Goal: Information Seeking & Learning: Learn about a topic

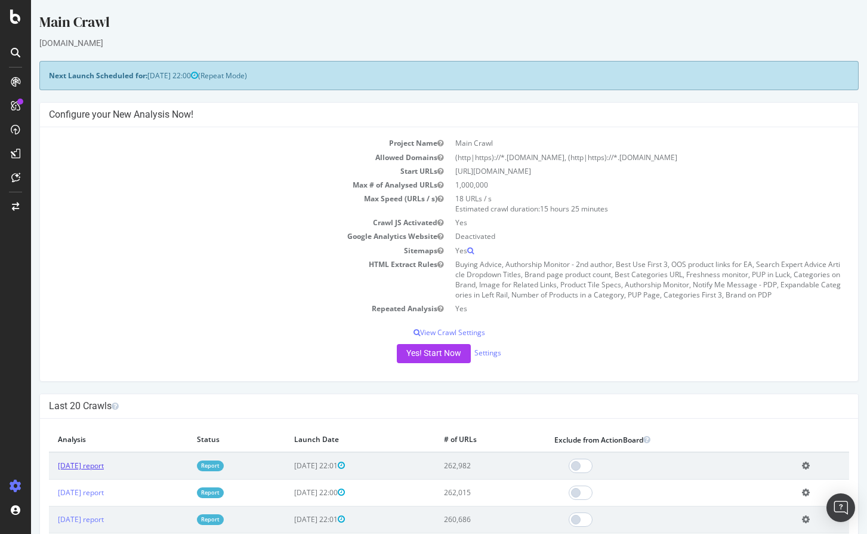
click at [104, 461] on link "[DATE] report" at bounding box center [81, 465] width 46 height 10
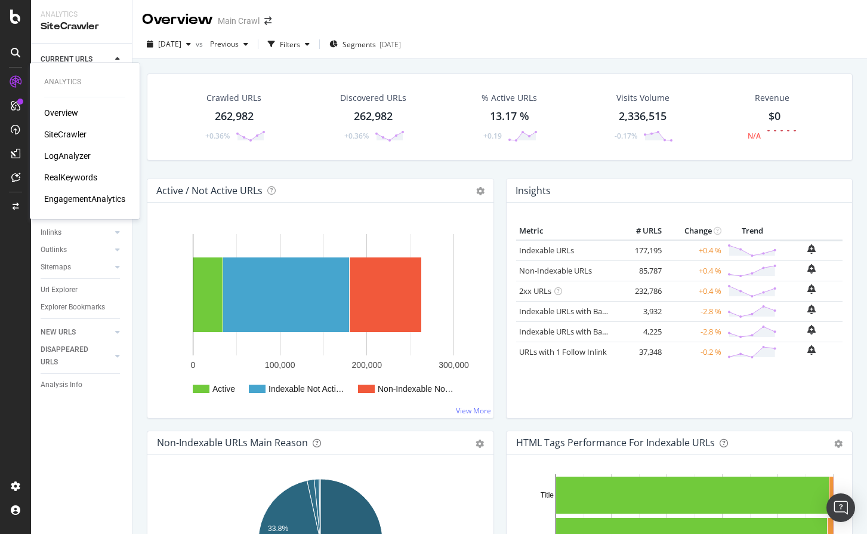
click at [78, 174] on div "RealKeywords" at bounding box center [70, 177] width 53 height 12
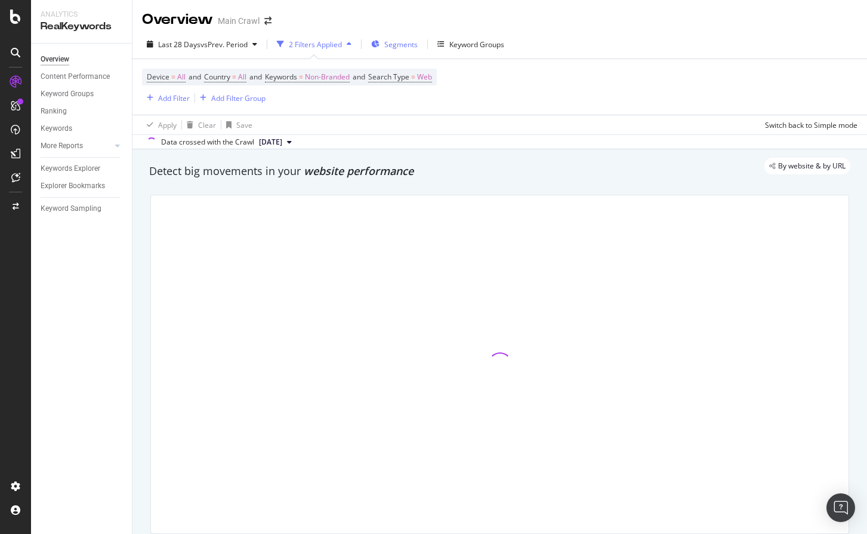
click at [399, 45] on span "Segments" at bounding box center [400, 44] width 33 height 10
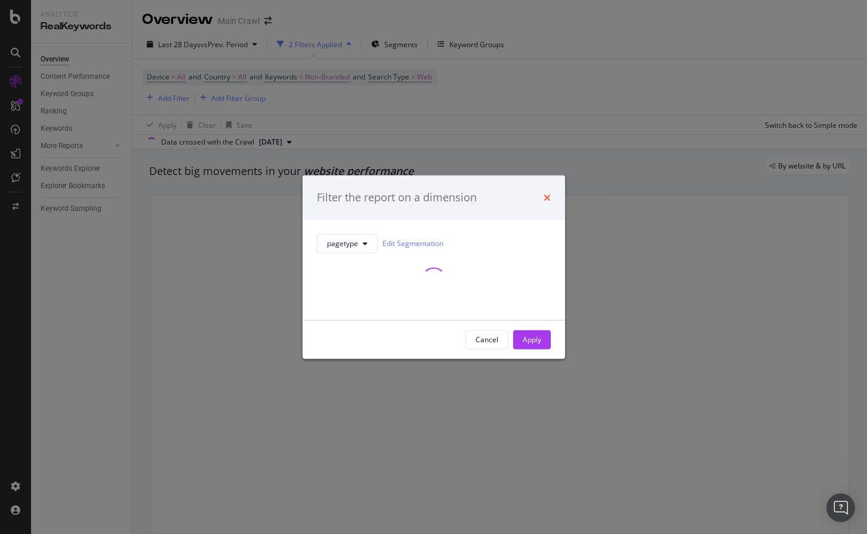
click at [544, 200] on icon "times" at bounding box center [547, 197] width 7 height 10
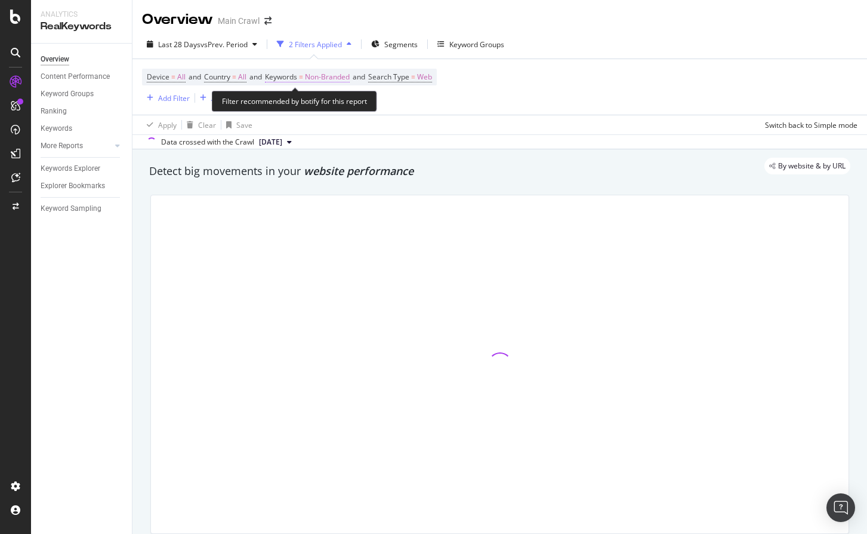
click at [335, 79] on span "Non-Branded" at bounding box center [327, 77] width 45 height 17
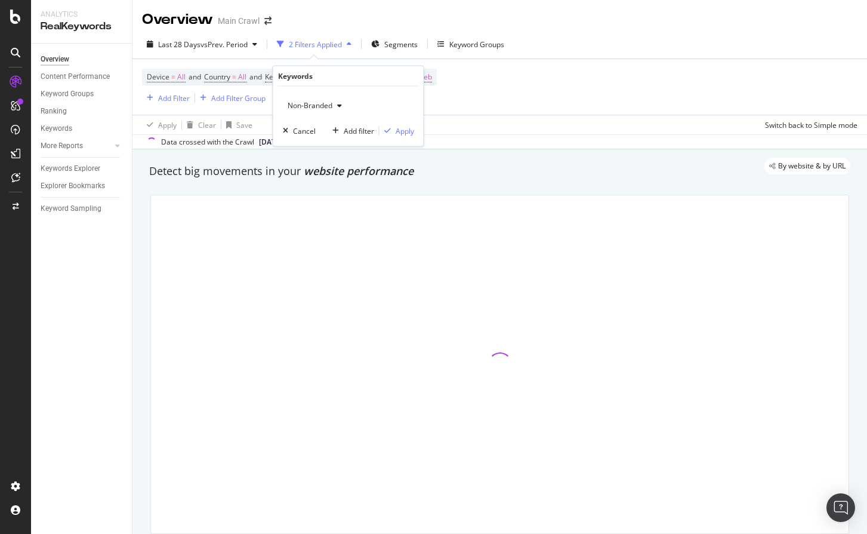
click at [306, 106] on span "Non-Branded" at bounding box center [308, 105] width 50 height 10
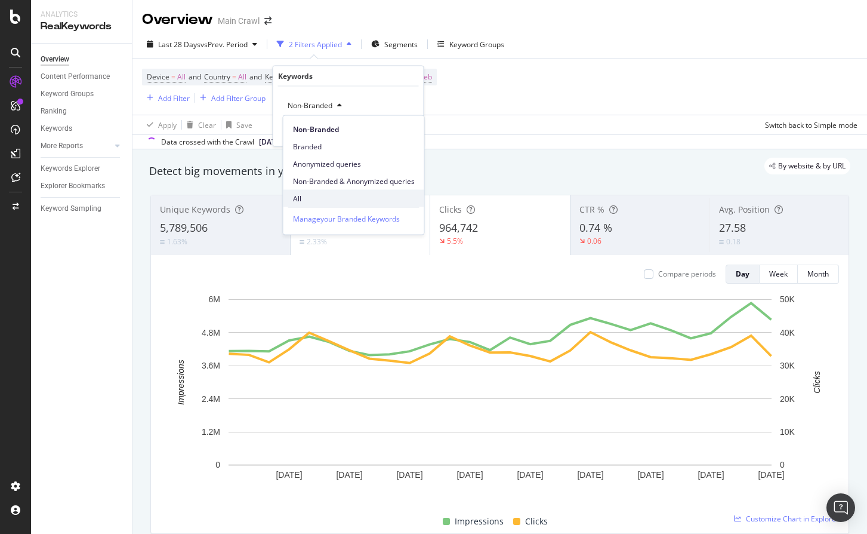
click at [304, 196] on span "All" at bounding box center [354, 198] width 122 height 11
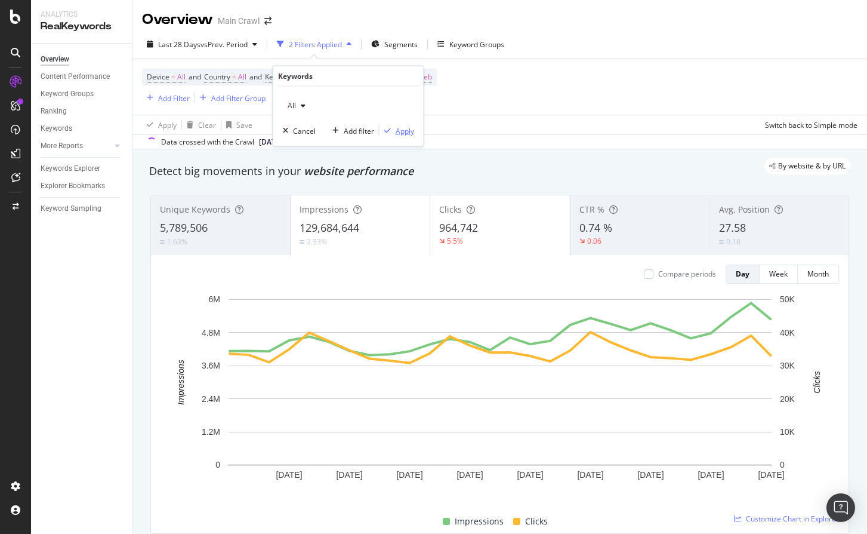
click at [407, 128] on div "Apply" at bounding box center [405, 130] width 19 height 10
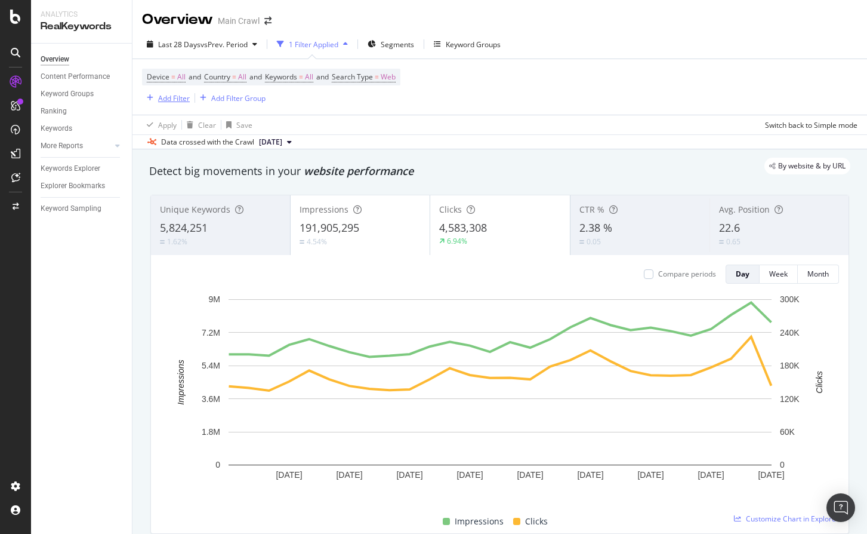
click at [181, 101] on div "Add Filter" at bounding box center [174, 98] width 32 height 10
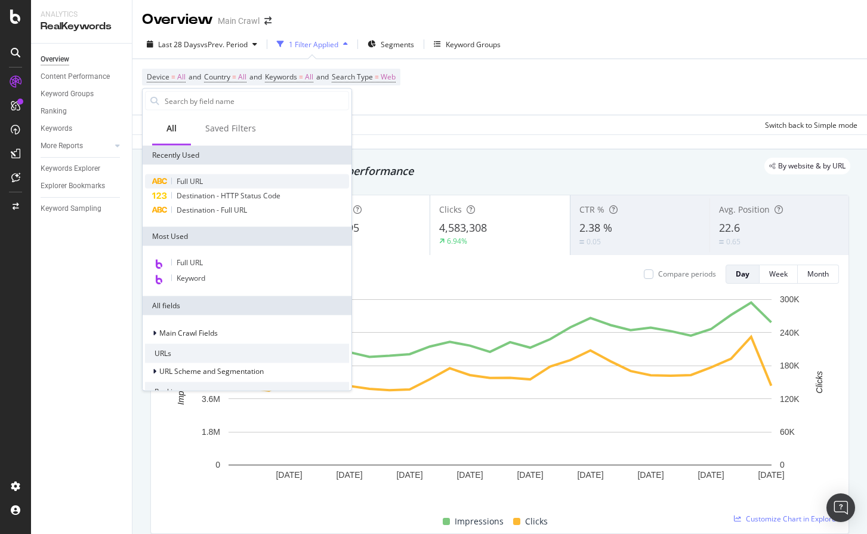
click at [197, 180] on span "Full URL" at bounding box center [190, 181] width 26 height 10
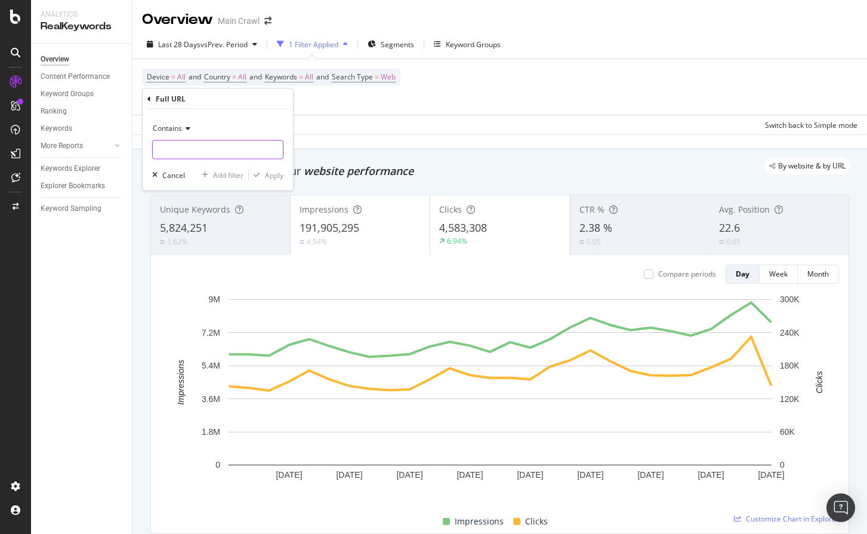
click at [204, 145] on input "text" at bounding box center [218, 149] width 130 height 19
click at [239, 157] on input "/coupons" at bounding box center [209, 149] width 113 height 19
type input "/coupon"
click at [272, 174] on div "Apply" at bounding box center [274, 175] width 19 height 10
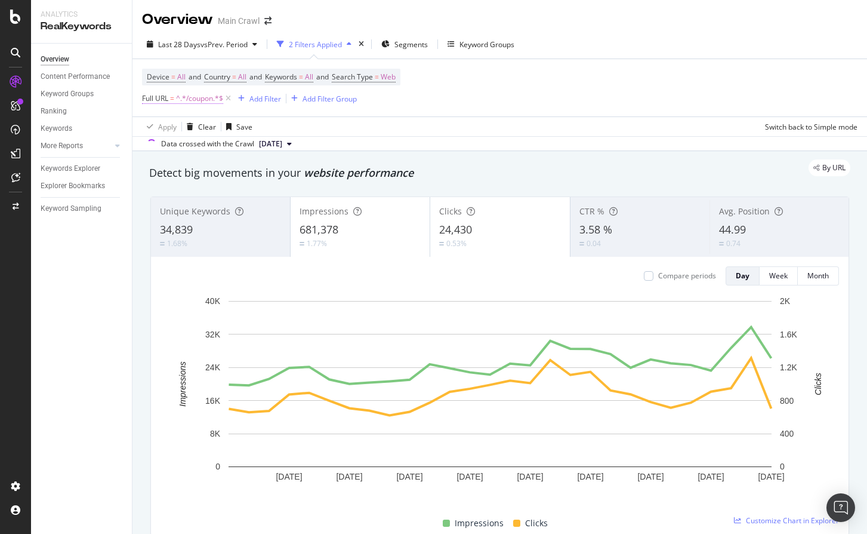
click at [180, 99] on span "^.*/coupon.*$" at bounding box center [199, 98] width 47 height 17
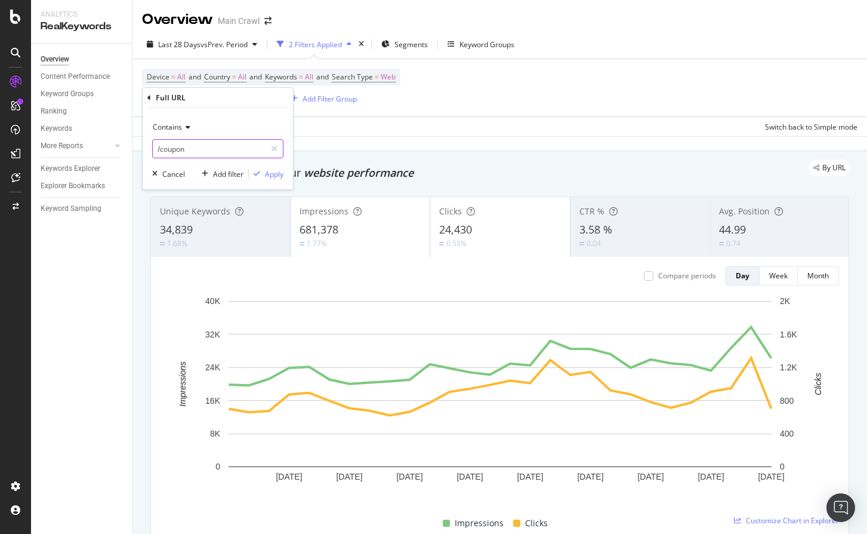
click at [174, 148] on input "/coupon" at bounding box center [209, 148] width 113 height 19
paste input "[URL][DOMAIN_NAME]"
type input "[URL][DOMAIN_NAME]"
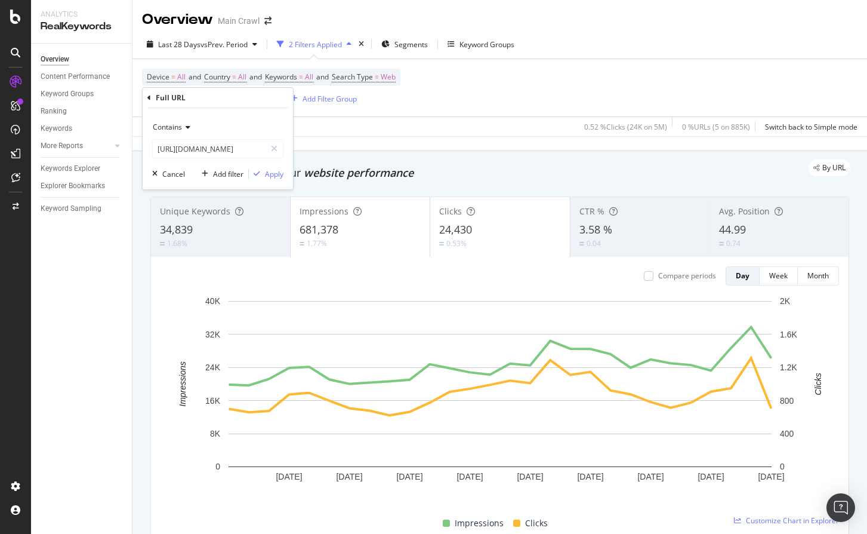
scroll to position [0, 0]
click at [174, 124] on span "Contains" at bounding box center [167, 127] width 29 height 10
click at [280, 174] on div "Apply" at bounding box center [274, 174] width 19 height 10
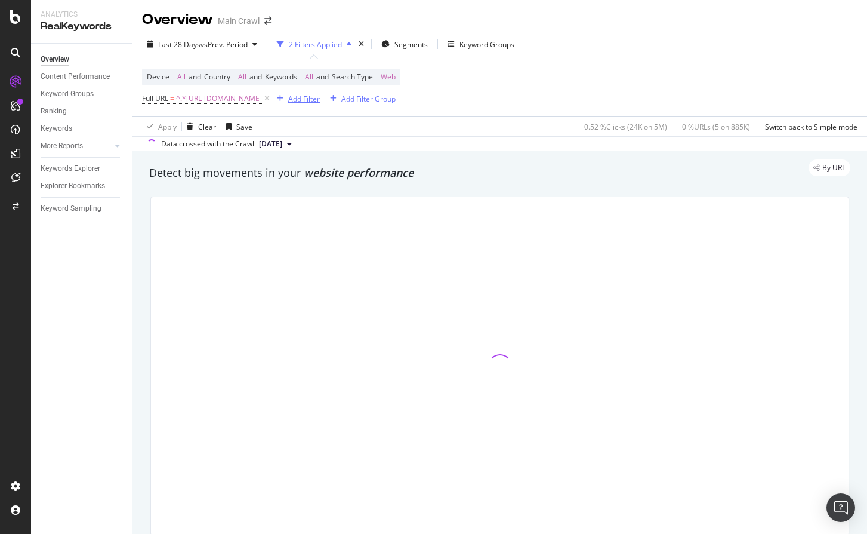
click at [320, 102] on div "Add Filter" at bounding box center [304, 99] width 32 height 10
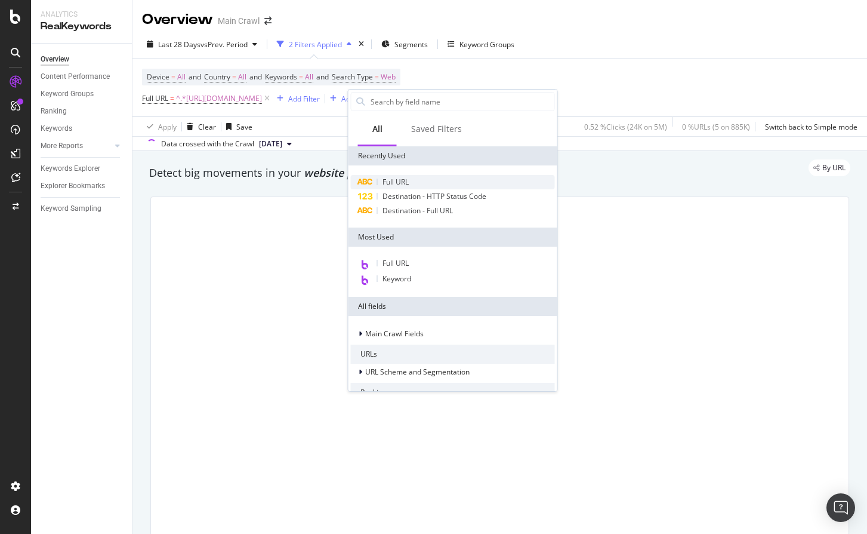
click at [387, 183] on span "Full URL" at bounding box center [396, 182] width 26 height 10
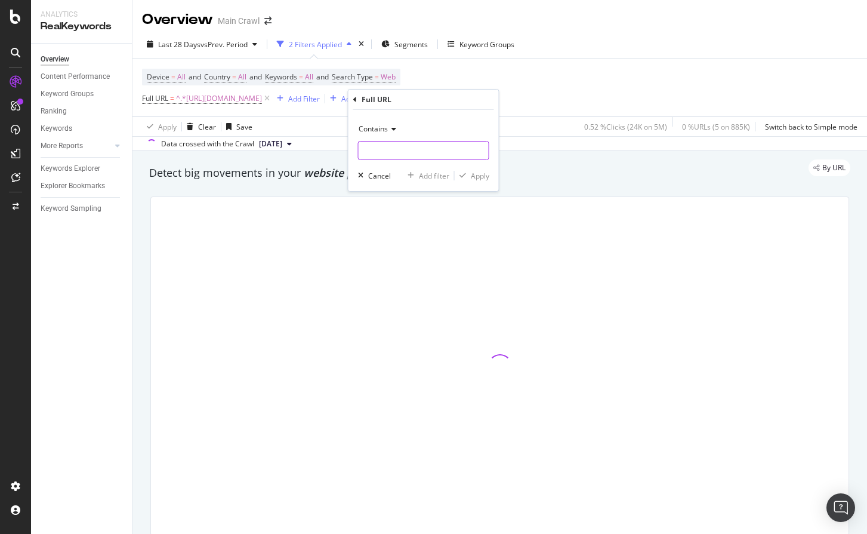
click at [386, 152] on input "text" at bounding box center [424, 150] width 130 height 19
paste input "[URL][DOMAIN_NAME]"
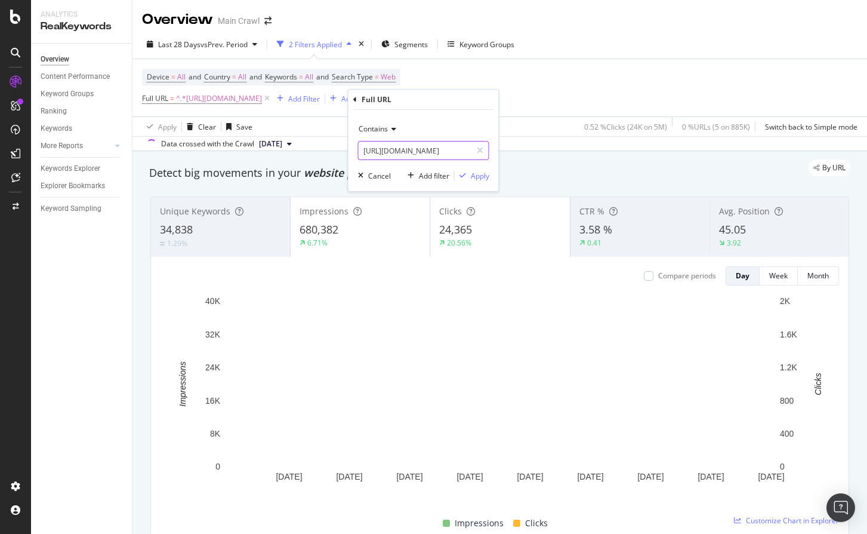
drag, startPoint x: 439, startPoint y: 150, endPoint x: 401, endPoint y: 150, distance: 38.2
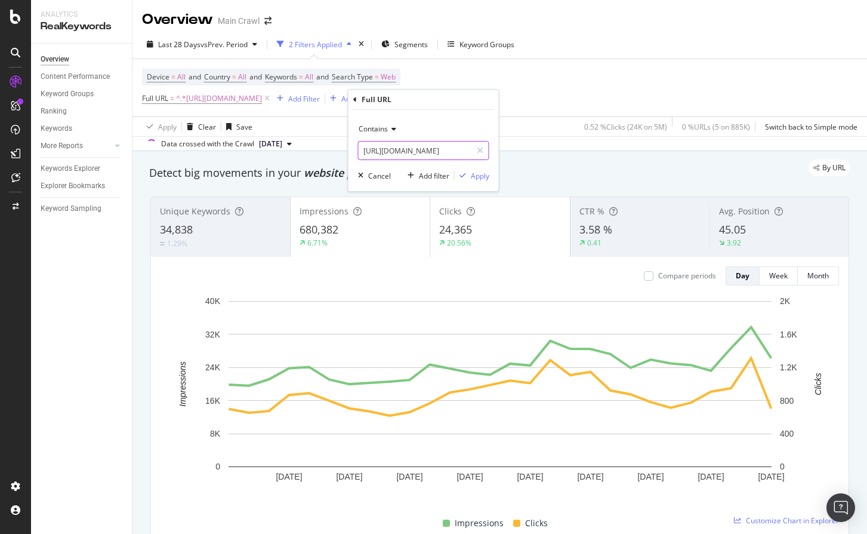
click at [401, 150] on input "[URL][DOMAIN_NAME]" at bounding box center [415, 150] width 113 height 19
type input "[URL][DOMAIN_NAME]"
click at [374, 125] on span "Contains" at bounding box center [373, 129] width 29 height 10
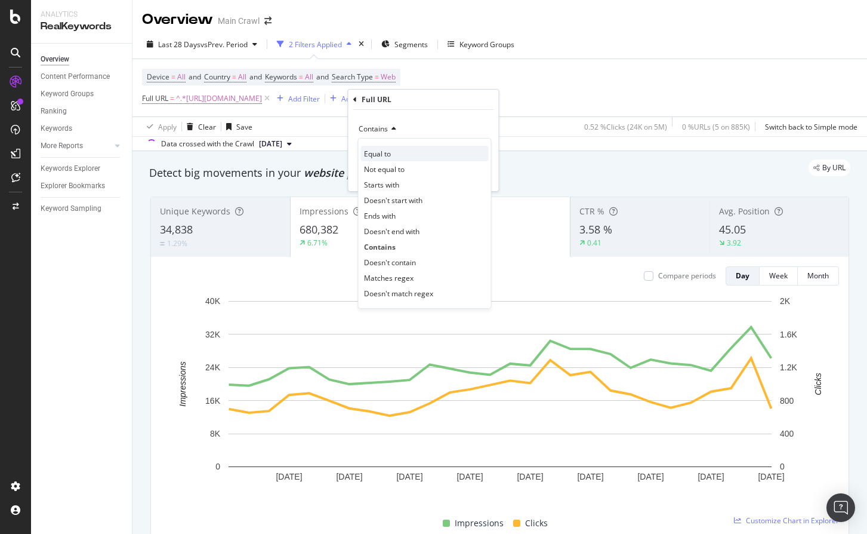
click at [376, 153] on span "Equal to" at bounding box center [377, 154] width 27 height 10
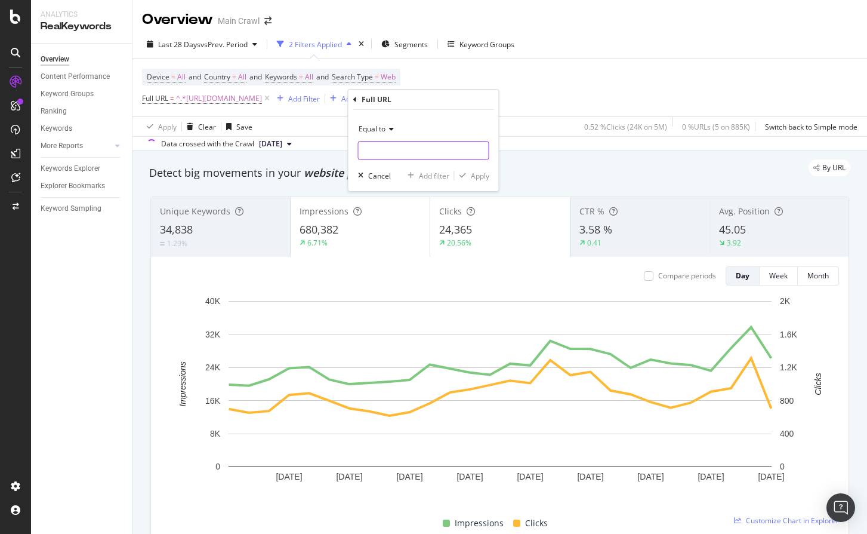
click at [450, 155] on input "text" at bounding box center [424, 150] width 130 height 19
paste input "[URL][DOMAIN_NAME]"
type input "[URL][DOMAIN_NAME]"
click at [459, 152] on input "[URL][DOMAIN_NAME]" at bounding box center [415, 150] width 113 height 19
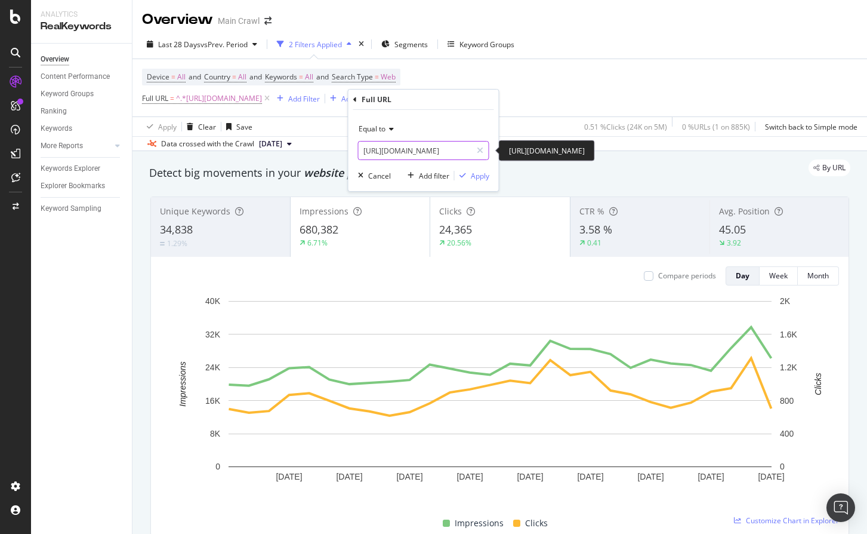
click at [450, 152] on input "[URL][DOMAIN_NAME]" at bounding box center [415, 150] width 113 height 19
click at [436, 153] on input "[URL][DOMAIN_NAME]" at bounding box center [415, 150] width 113 height 19
type input "[URL][DOMAIN_NAME]"
click at [471, 174] on div "Apply" at bounding box center [480, 176] width 19 height 10
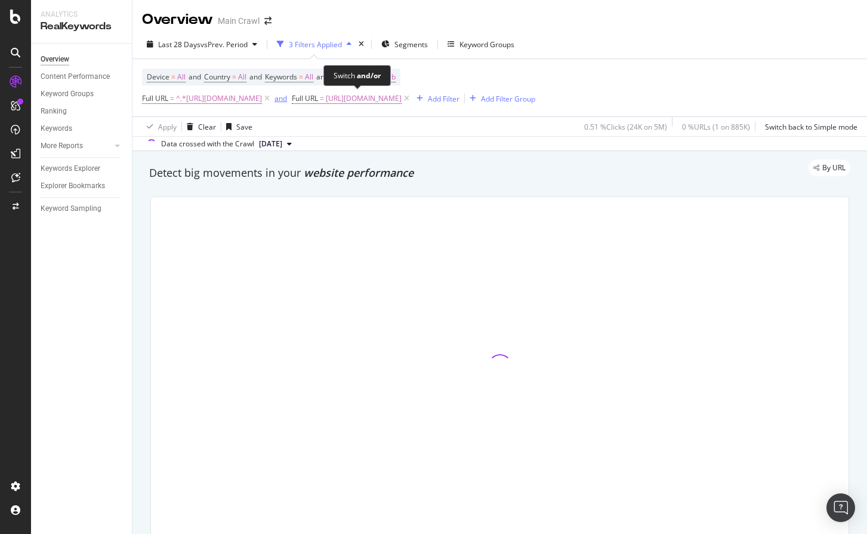
click at [287, 101] on div "and" at bounding box center [281, 98] width 13 height 10
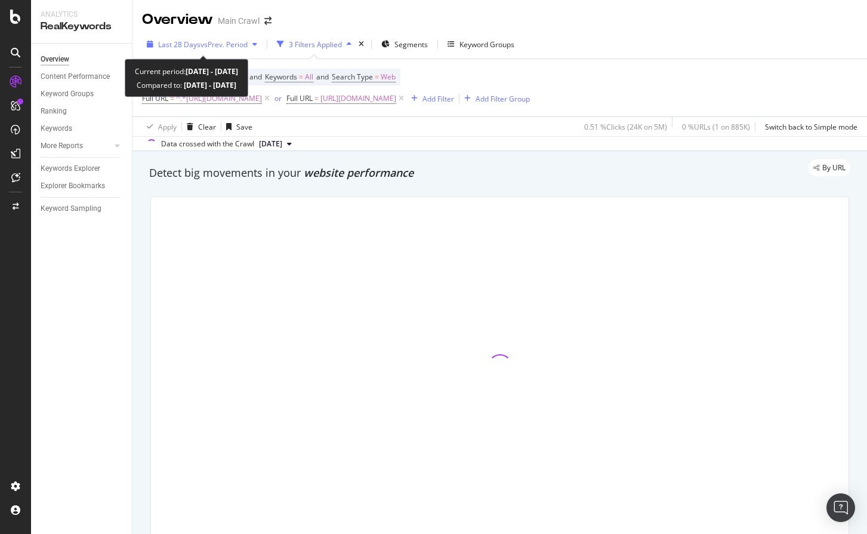
click at [229, 39] on span "vs Prev. Period" at bounding box center [224, 44] width 47 height 10
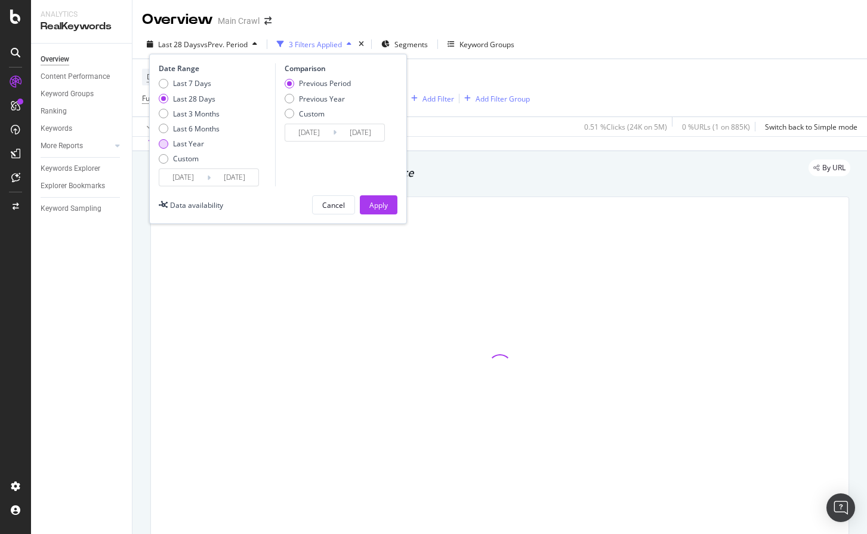
click at [193, 141] on div "Last Year" at bounding box center [188, 143] width 31 height 10
type input "[DATE]"
click at [338, 97] on div "Previous Year" at bounding box center [322, 99] width 46 height 10
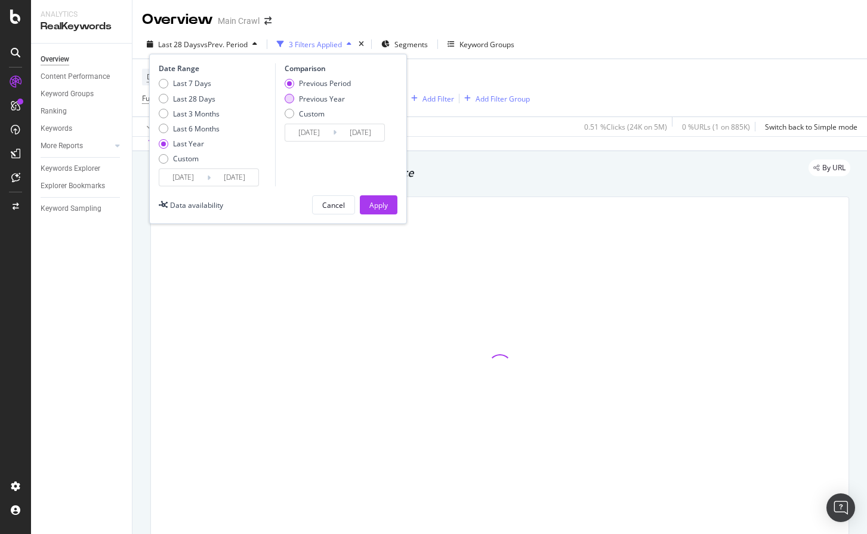
type input "[DATE]"
click at [365, 199] on button "Apply" at bounding box center [379, 204] width 38 height 19
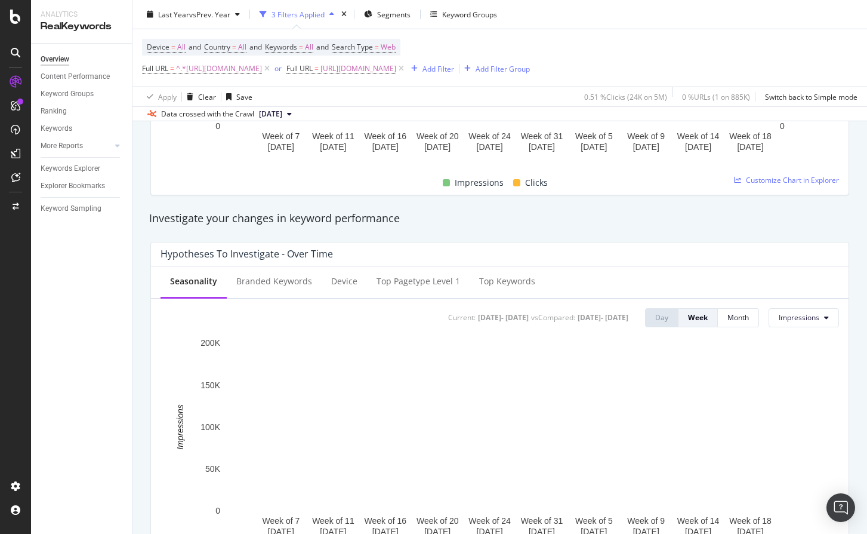
scroll to position [420, 0]
